Goal: Task Accomplishment & Management: Use online tool/utility

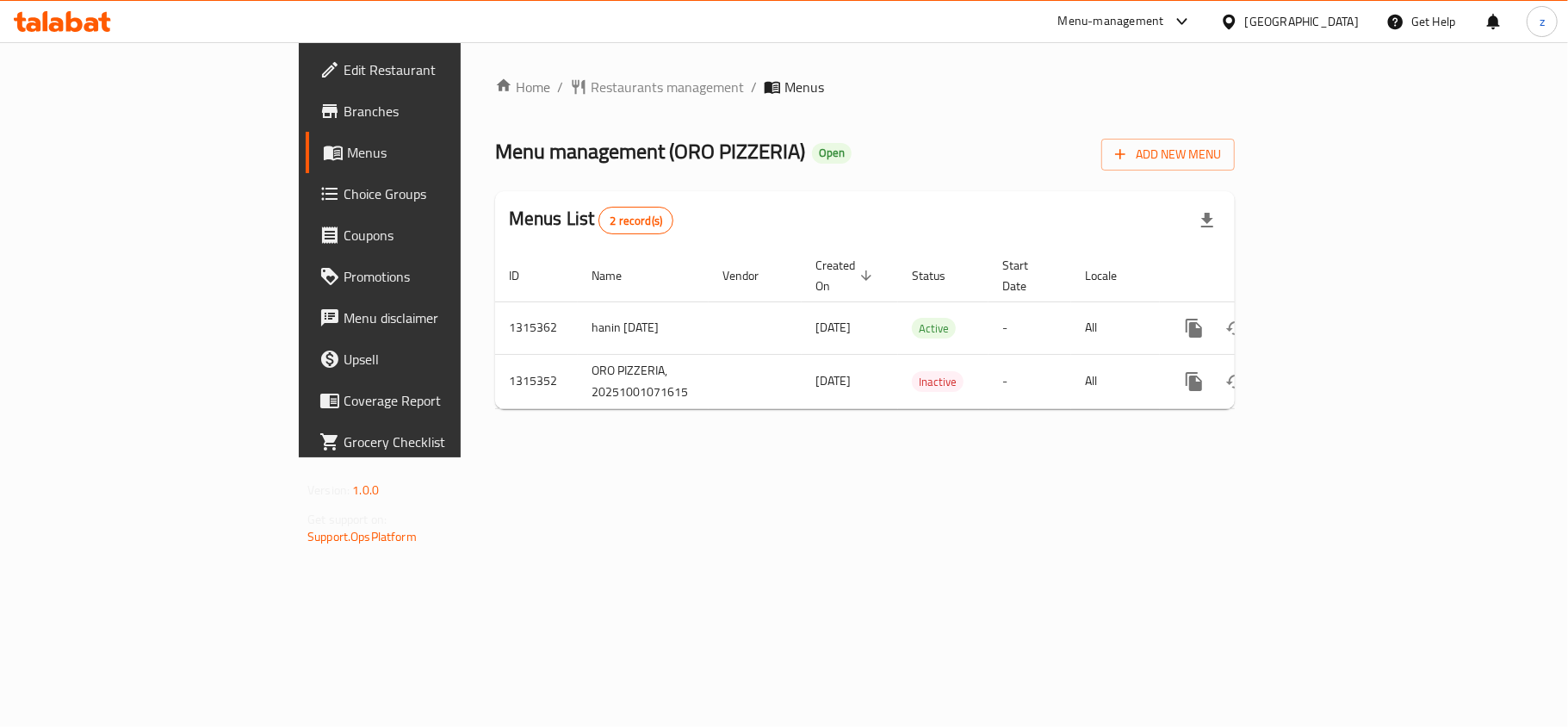
click at [343, 184] on span "Choice Groups" at bounding box center [445, 193] width 204 height 20
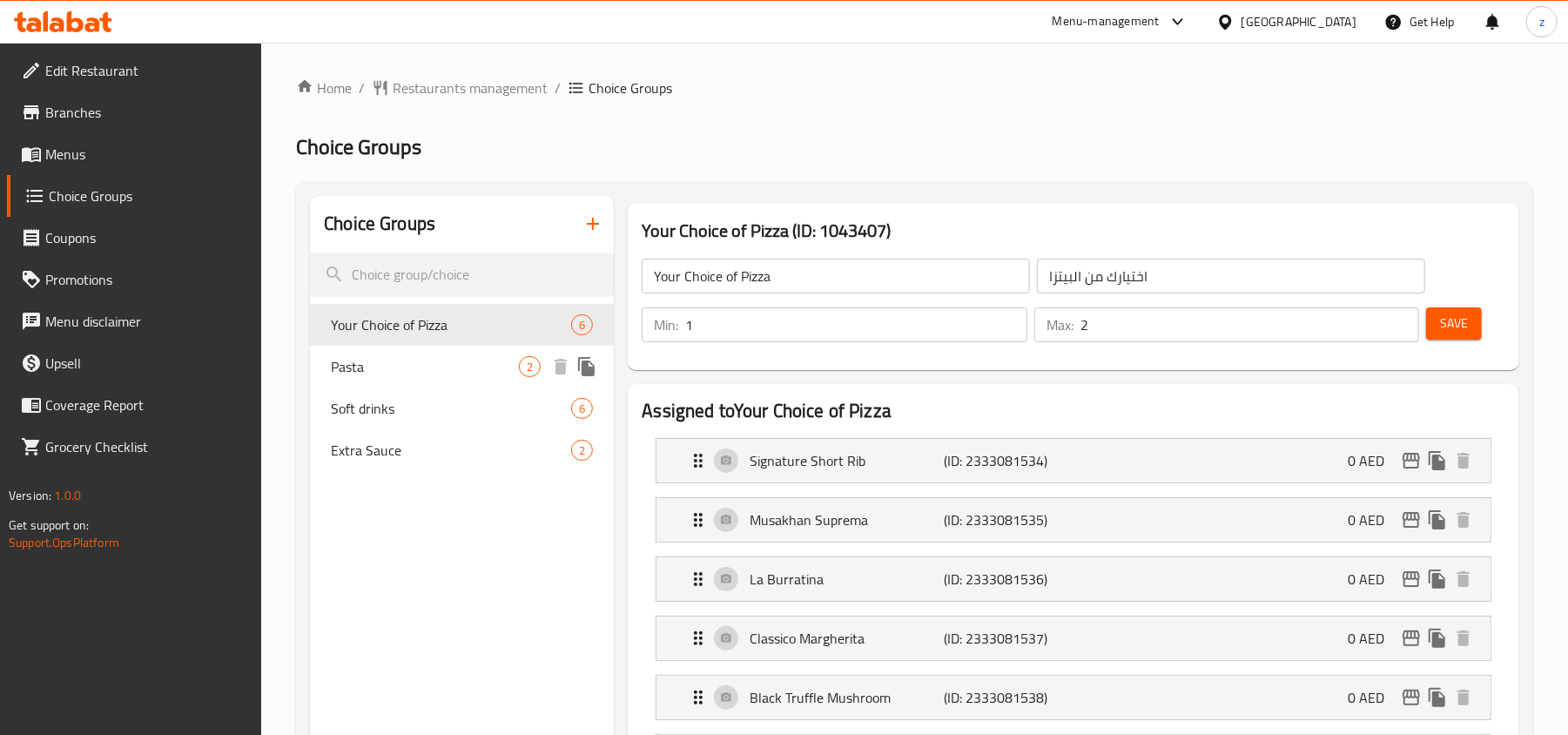
click at [437, 356] on span "Pasta" at bounding box center [425, 366] width 188 height 21
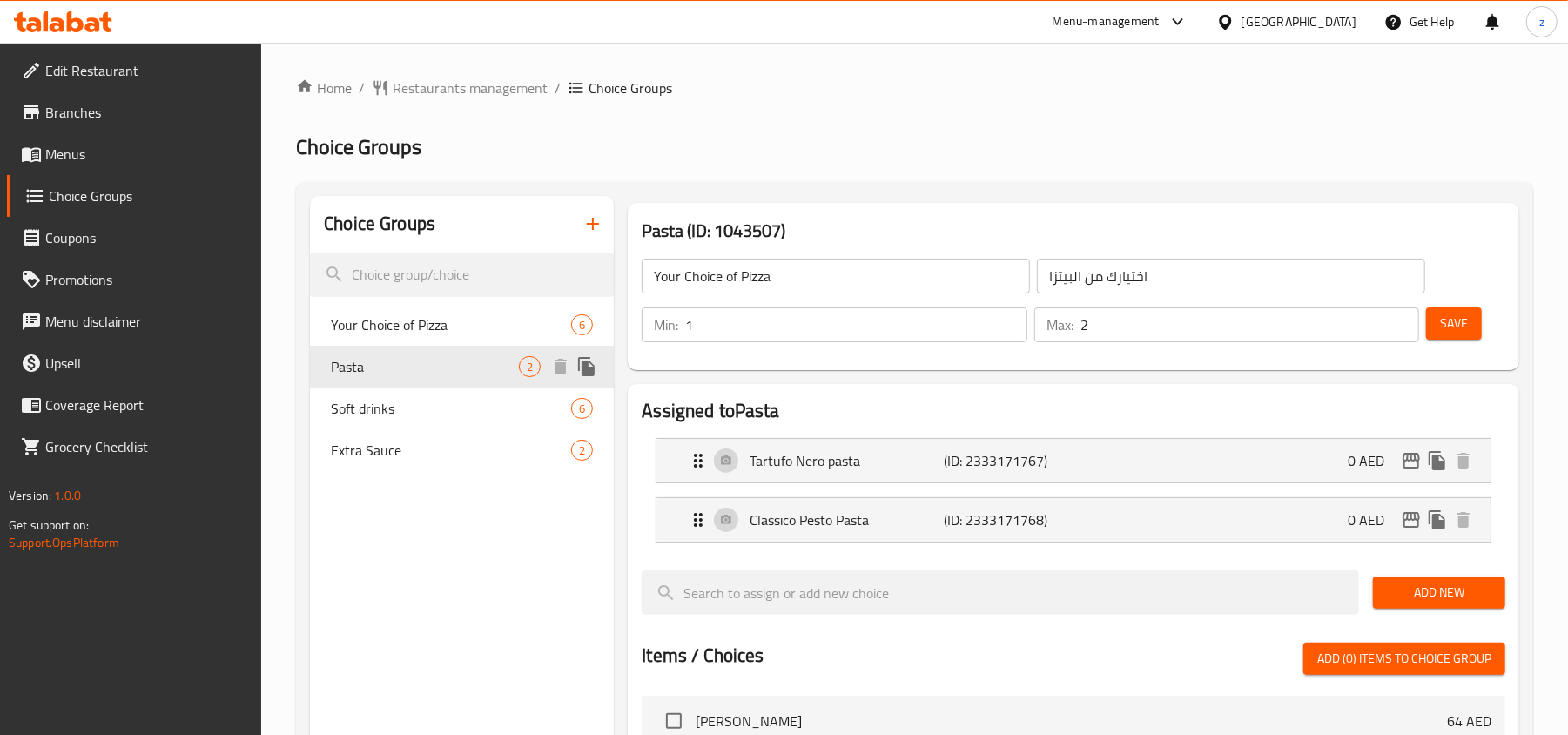
type input "Pasta"
type input "المعكرونة"
type input "1"
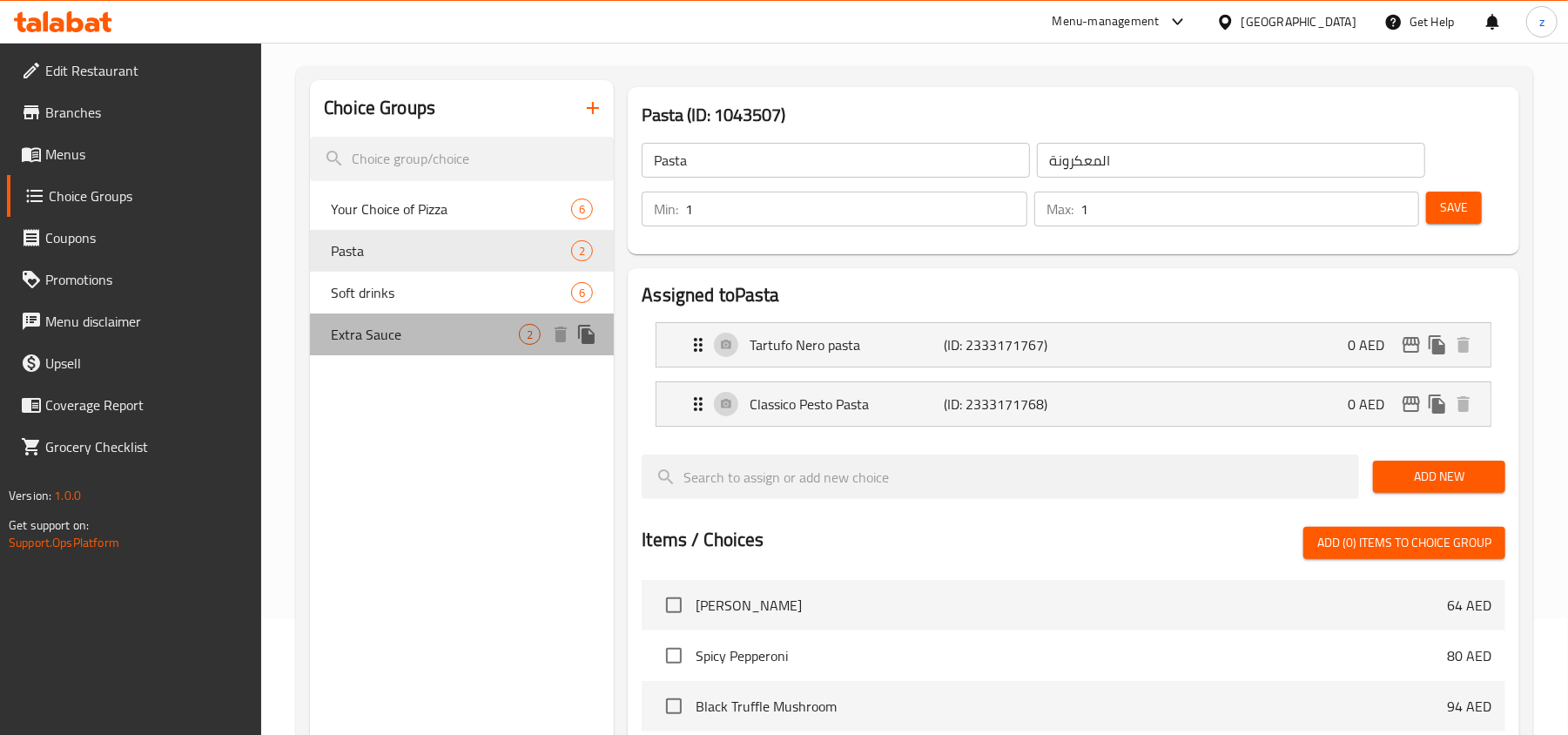
click at [437, 336] on span "Extra Sauce" at bounding box center [425, 334] width 188 height 21
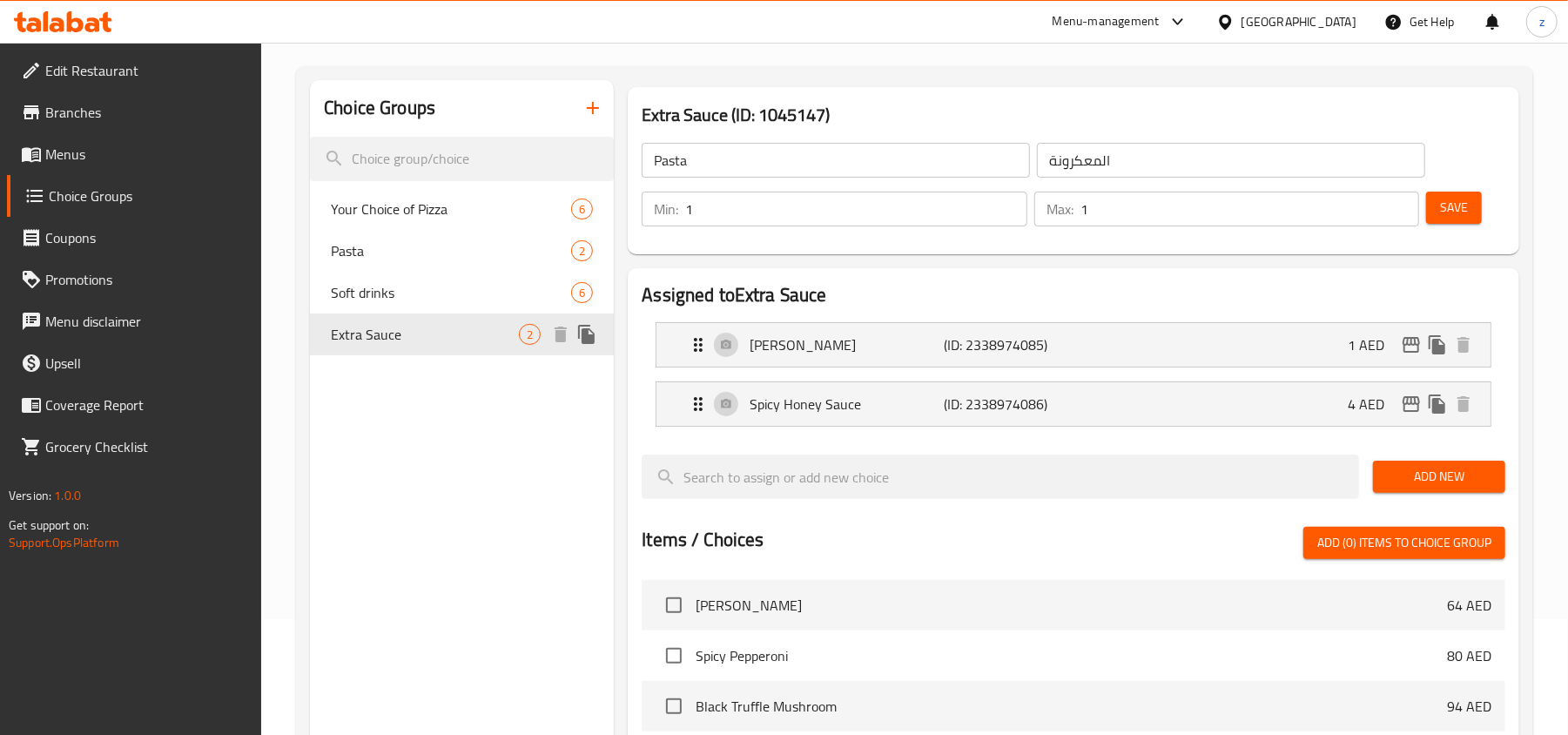
type input "Extra Sauce"
type input "صلصة اضافية"
type input "2"
click at [398, 335] on span "Extra Sauce" at bounding box center [425, 334] width 188 height 21
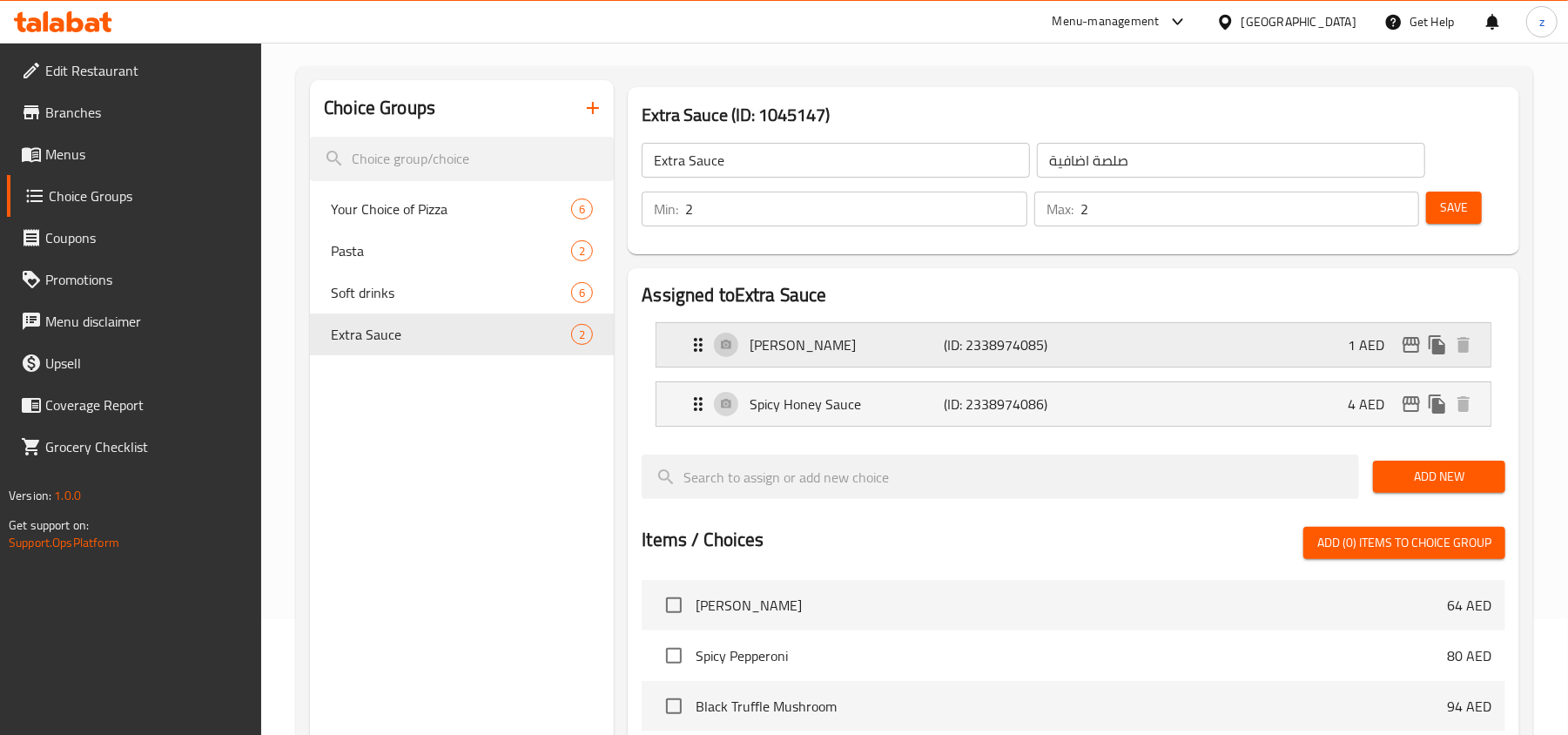
click at [1123, 342] on div "[PERSON_NAME] (ID: 2338974085) 1 AED" at bounding box center [1079, 344] width 782 height 44
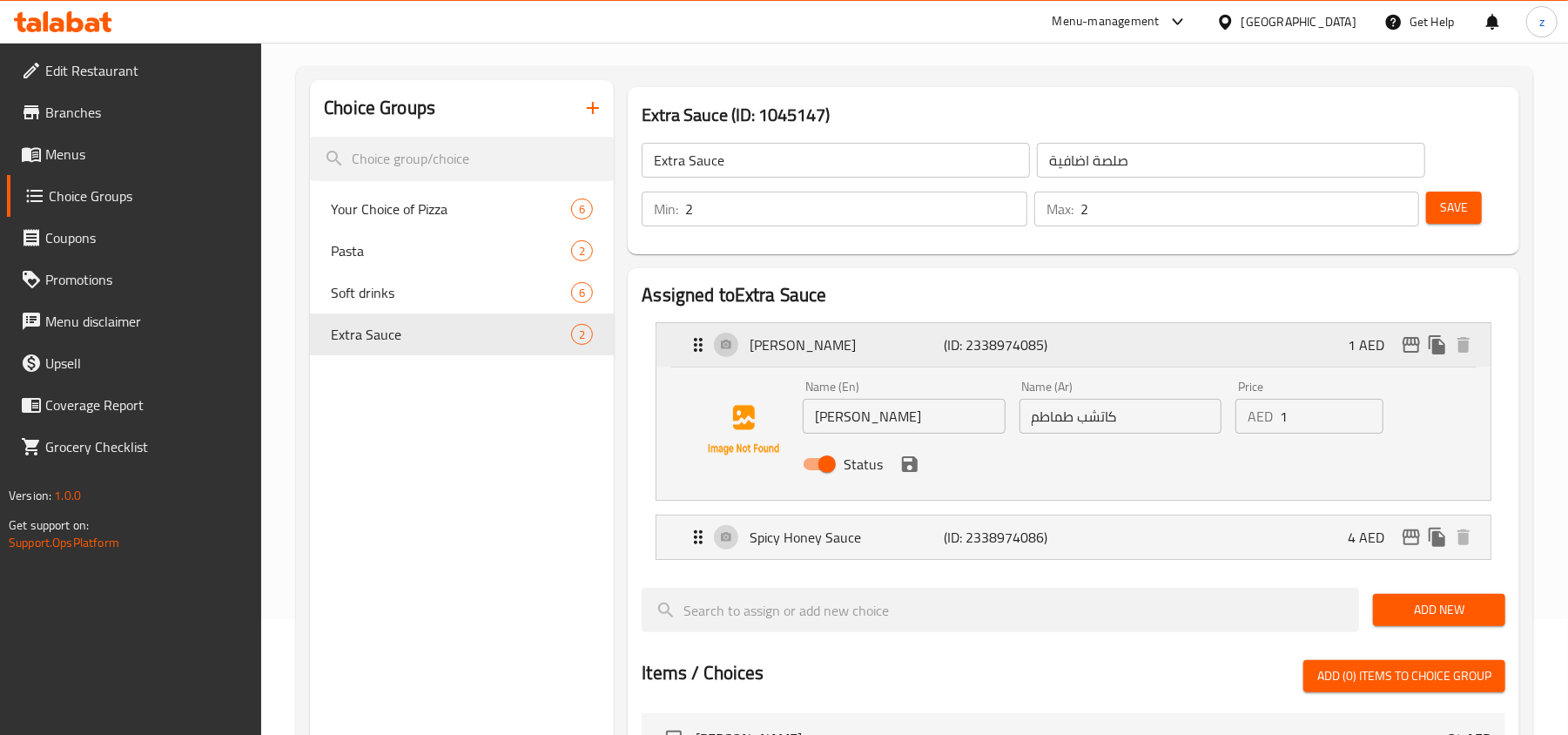
click at [1125, 345] on div "[PERSON_NAME] (ID: 2338974085) 1 AED" at bounding box center [1079, 344] width 782 height 44
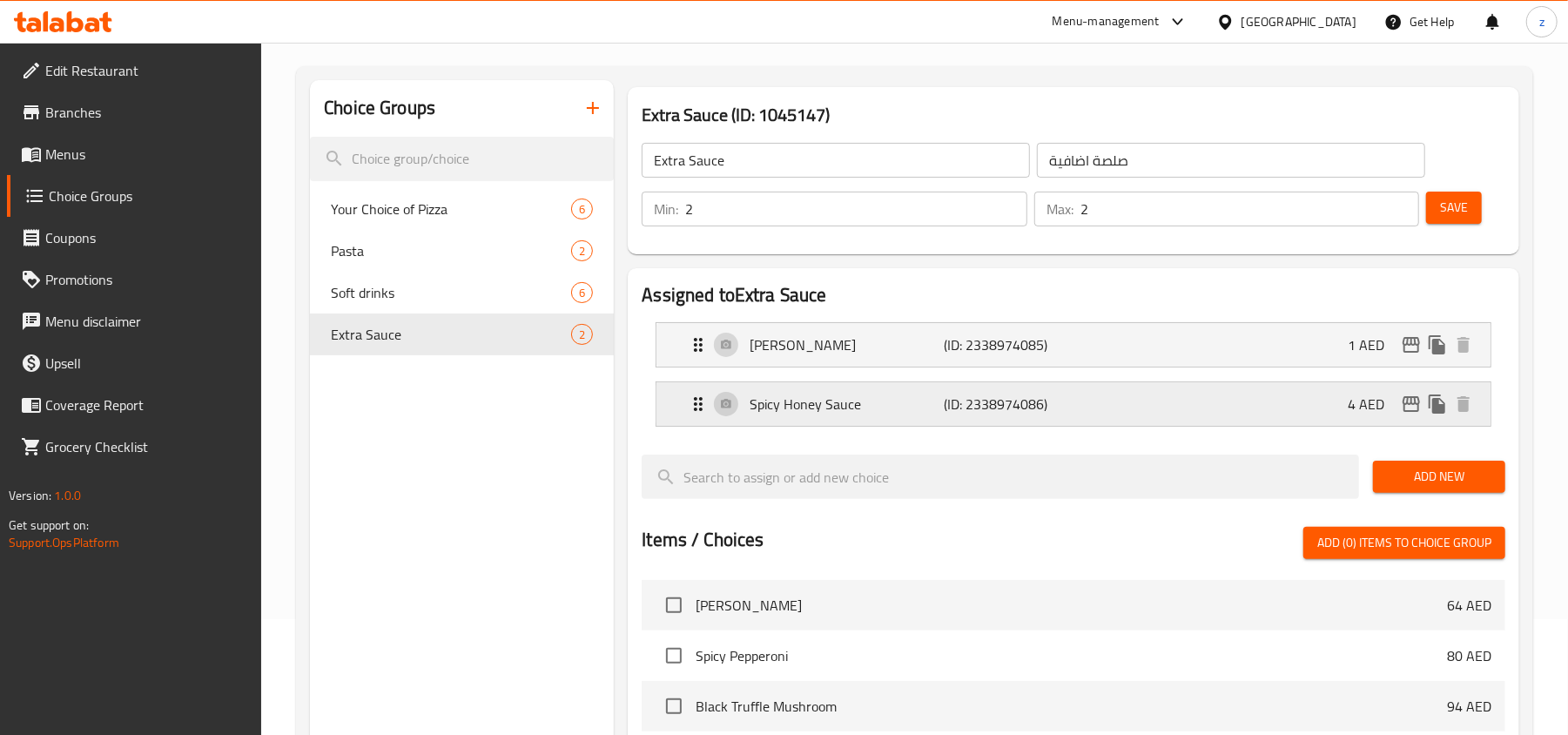
click at [1092, 398] on div "Spicy Honey Sauce (ID: 2338974086) 4 AED" at bounding box center [1079, 403] width 782 height 44
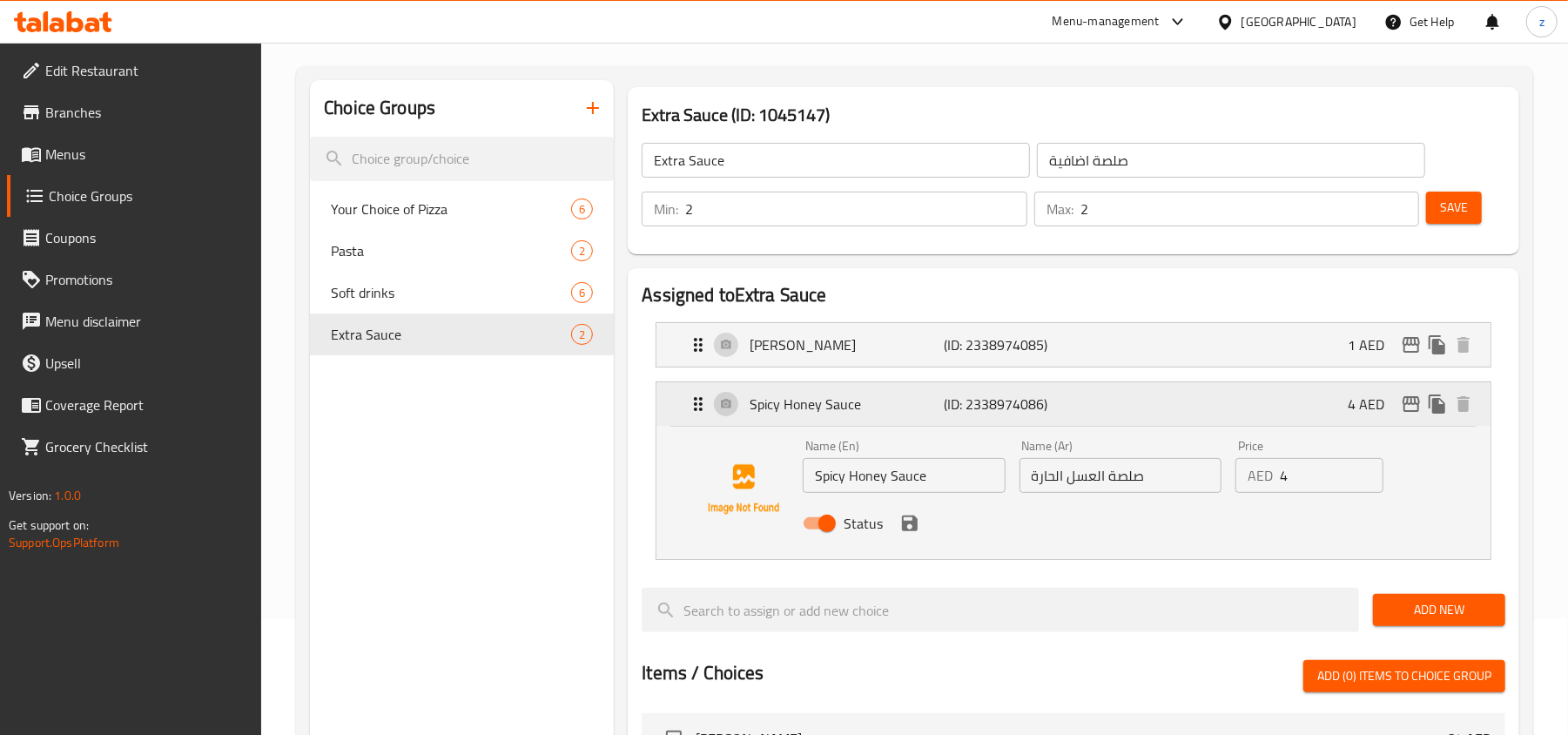
click at [1092, 398] on div "Spicy Honey Sauce (ID: 2338974086) 4 AED" at bounding box center [1079, 403] width 782 height 44
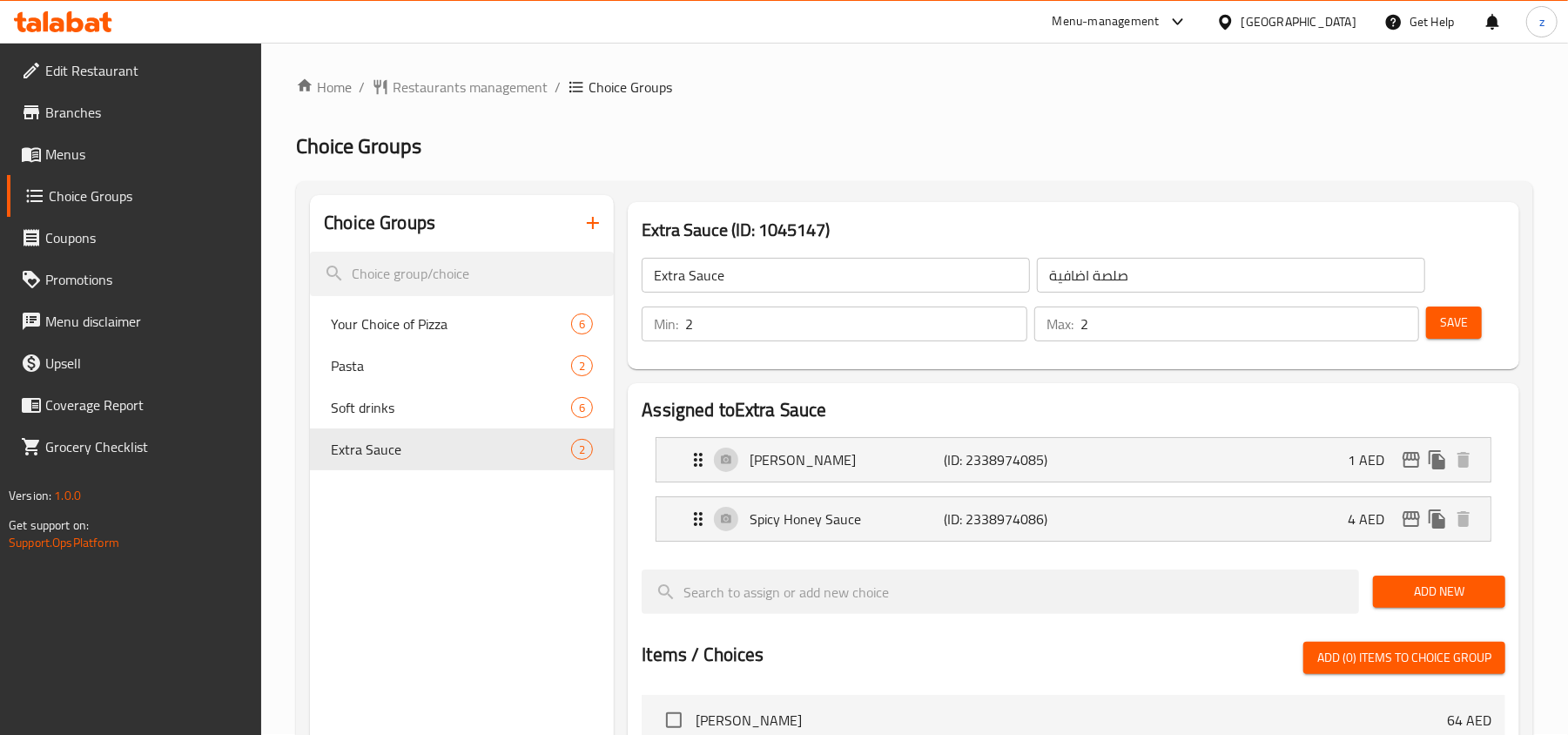
scroll to position [0, 0]
click at [486, 90] on span "Restaurants management" at bounding box center [470, 88] width 155 height 21
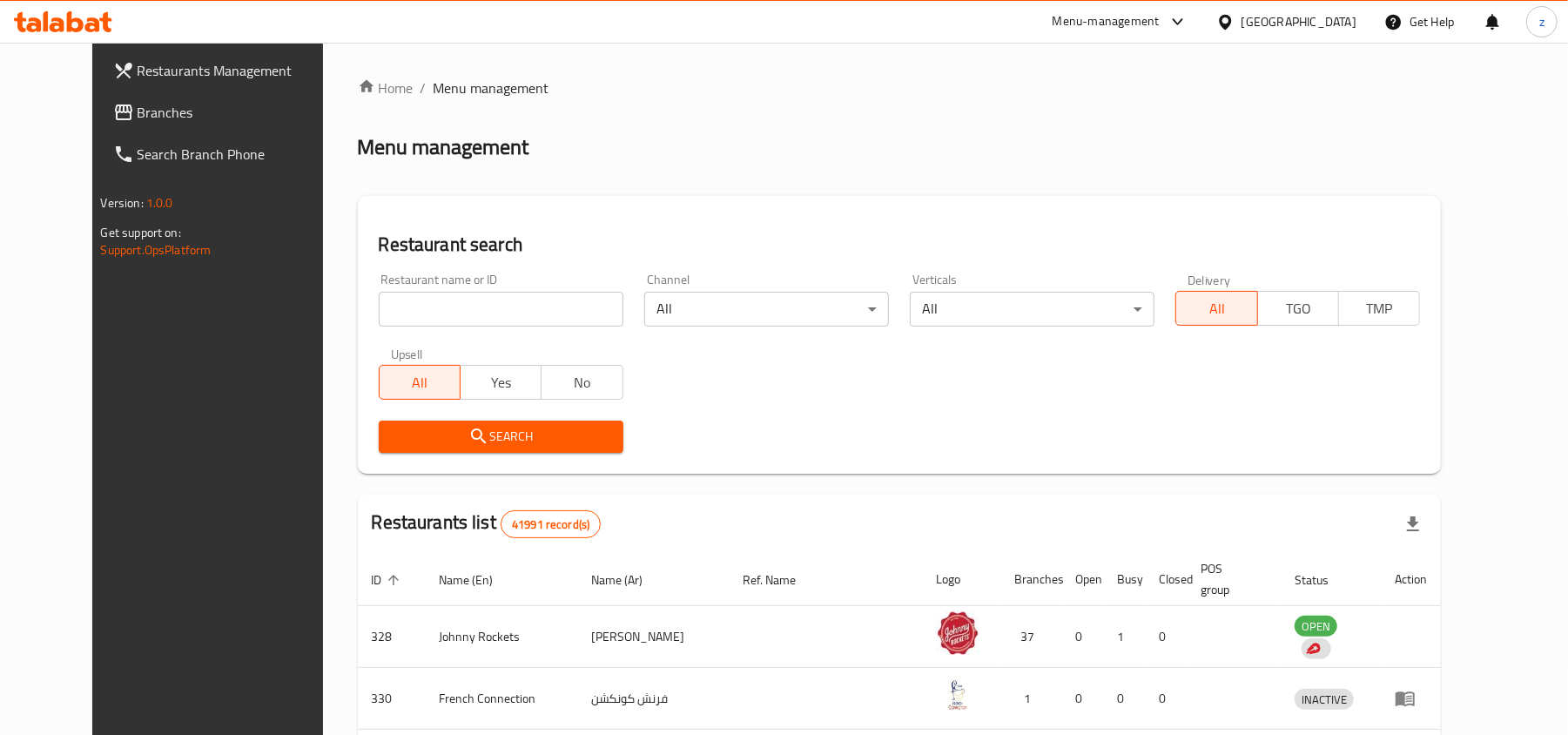
click at [138, 106] on span "Branches" at bounding box center [239, 112] width 203 height 21
